Goal: Task Accomplishment & Management: Complete application form

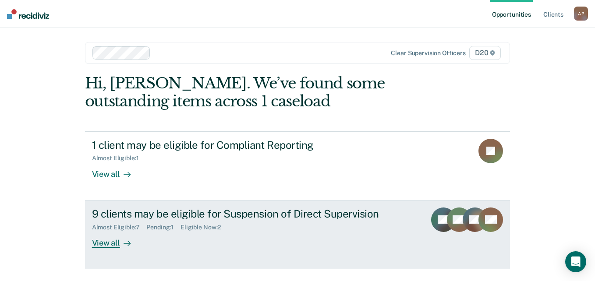
click at [114, 244] on div "View all" at bounding box center [116, 239] width 49 height 17
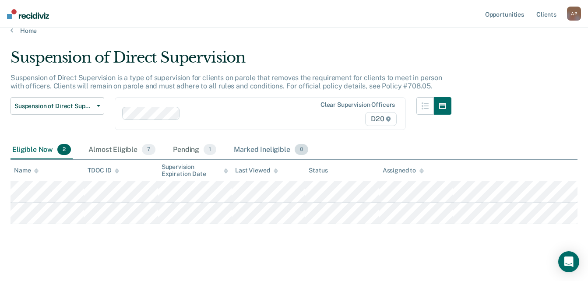
scroll to position [18, 0]
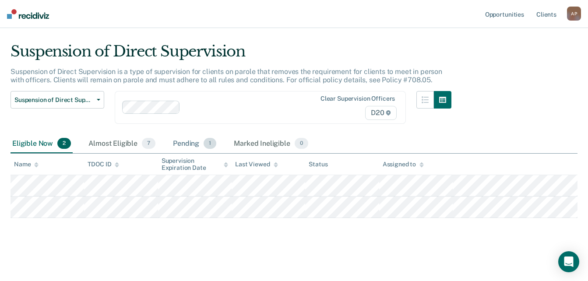
click at [192, 147] on div "Pending 1" at bounding box center [194, 143] width 47 height 19
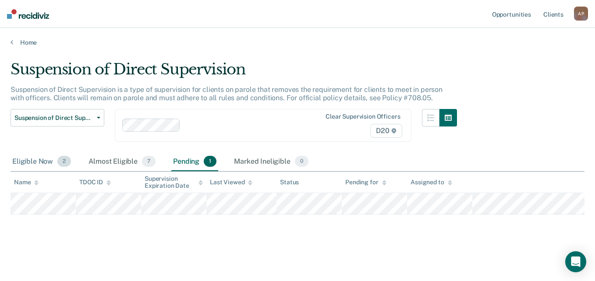
click at [32, 165] on div "Eligible Now 2" at bounding box center [42, 161] width 62 height 19
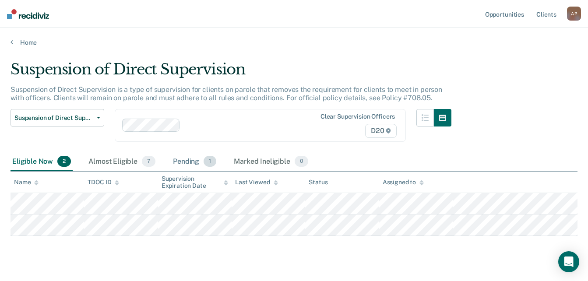
click at [187, 165] on div "Pending 1" at bounding box center [194, 161] width 47 height 19
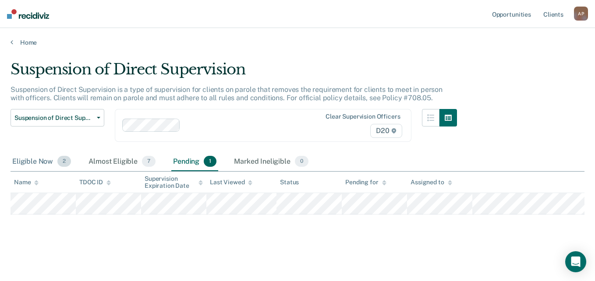
click at [27, 163] on div "Eligible Now 2" at bounding box center [42, 161] width 62 height 19
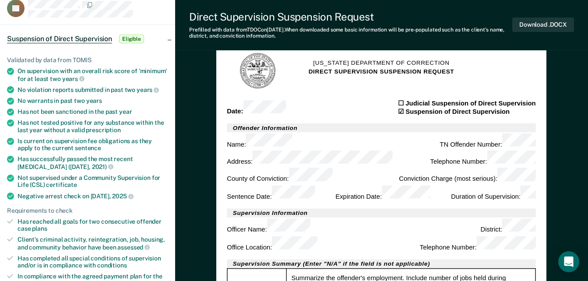
scroll to position [44, 0]
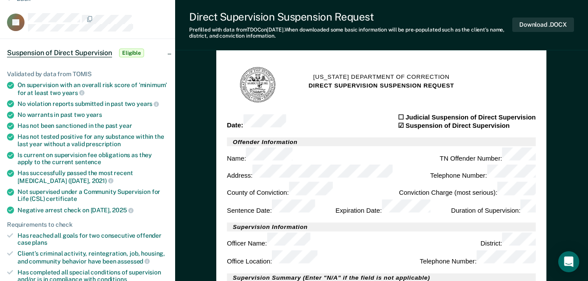
click at [515, 222] on div "Supervision Information Officer Name : District : Office Location : Telephone N…" at bounding box center [381, 244] width 309 height 44
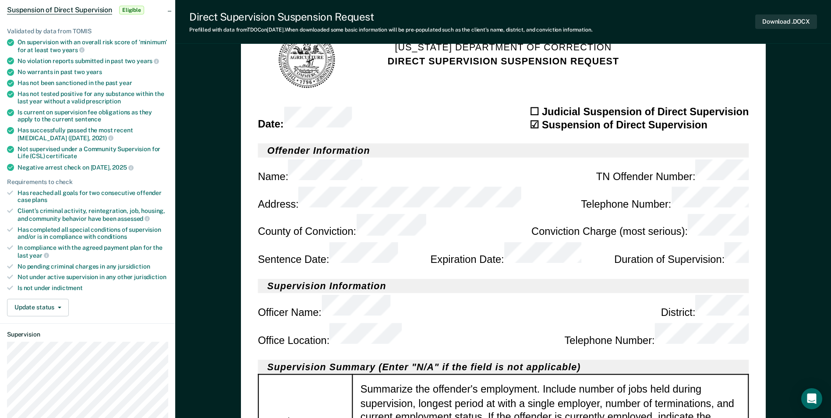
scroll to position [88, 0]
